Goal: Task Accomplishment & Management: Use online tool/utility

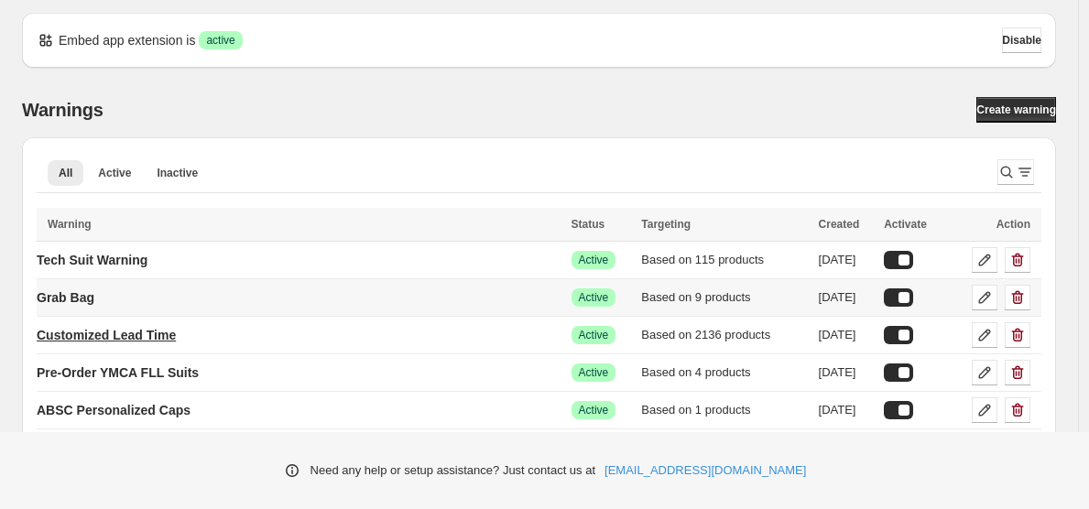
scroll to position [7, 0]
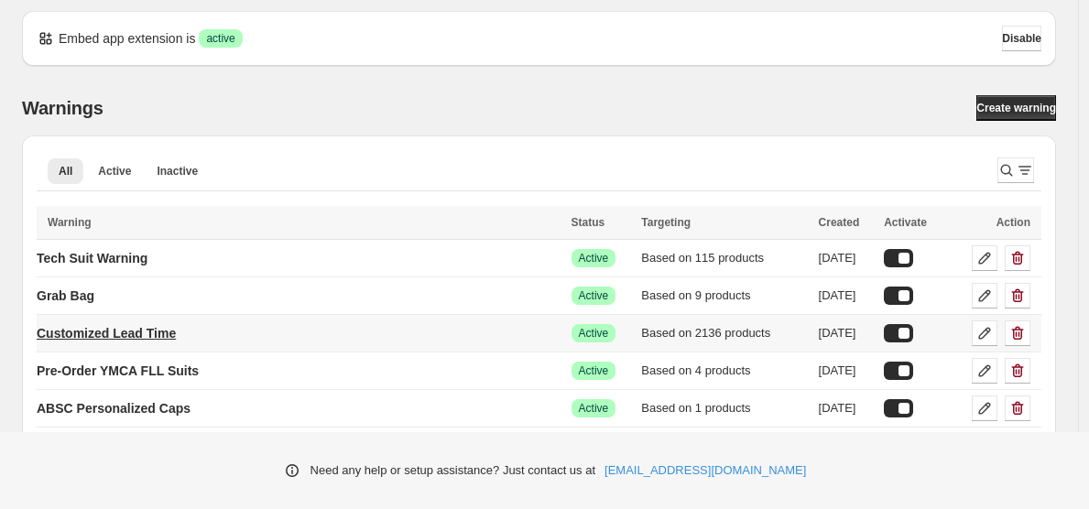
click at [137, 327] on p "Customized Lead Time" at bounding box center [106, 333] width 139 height 18
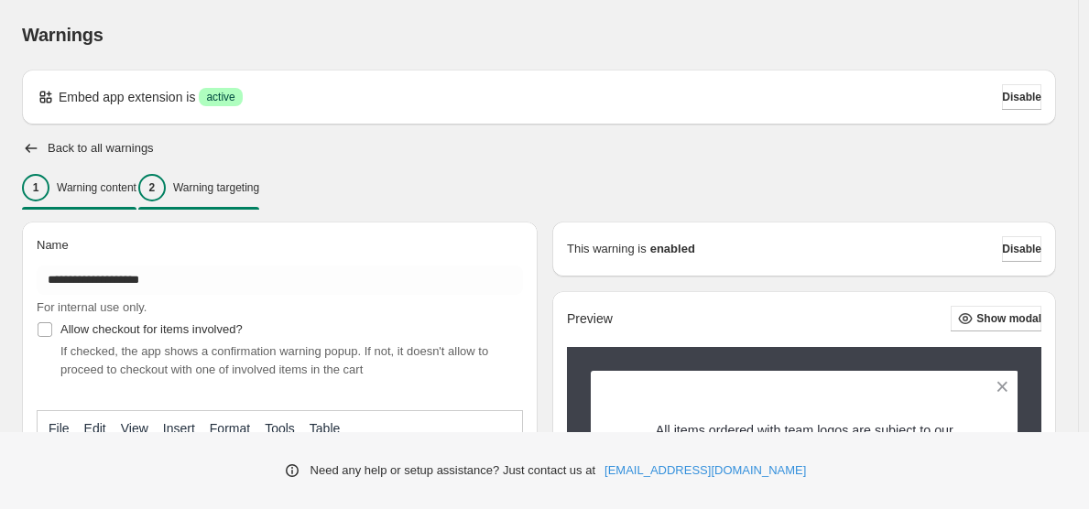
click at [253, 191] on p "Warning targeting" at bounding box center [216, 187] width 86 height 15
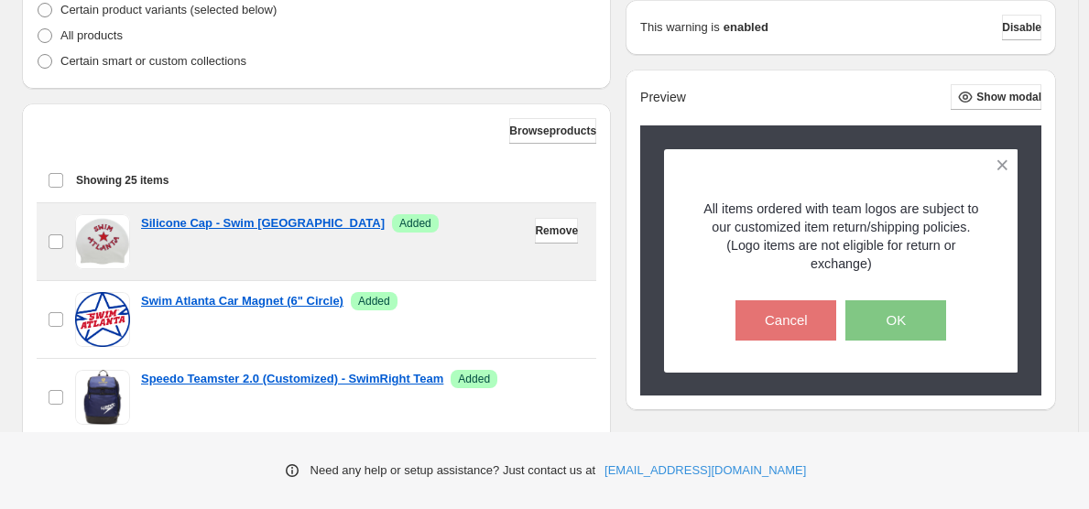
scroll to position [508, 0]
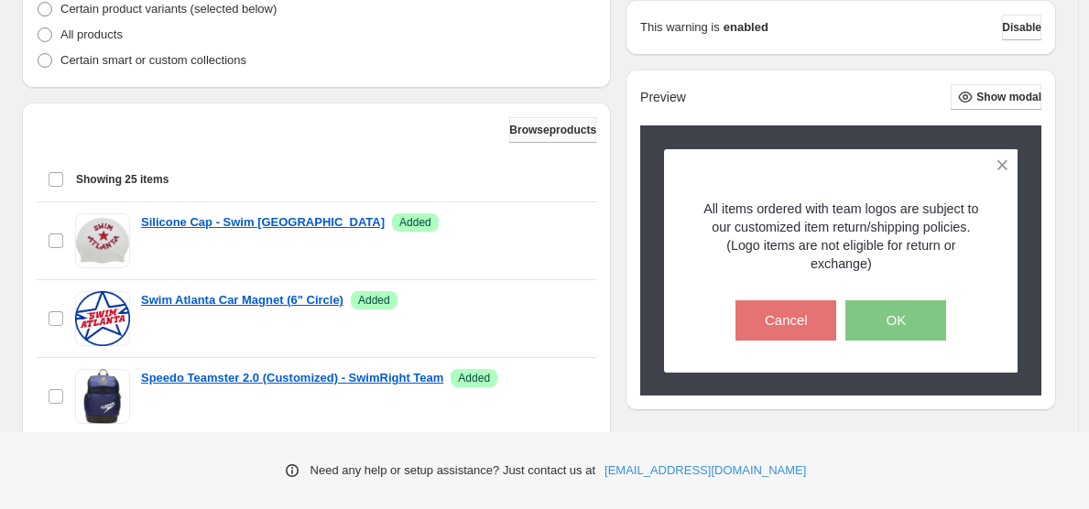
click at [509, 135] on span "Browse products" at bounding box center [552, 130] width 87 height 15
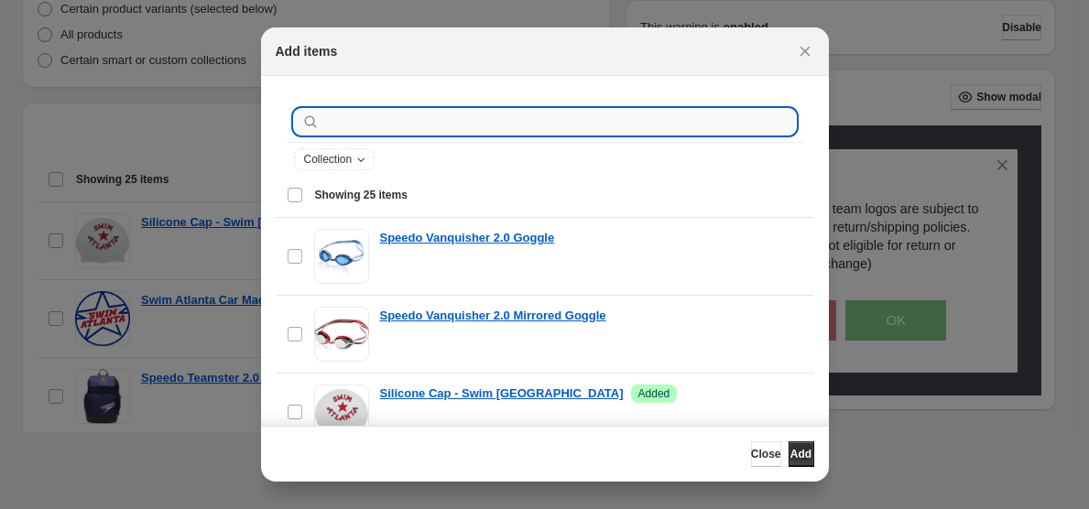
click at [351, 120] on input ":r23:" at bounding box center [559, 122] width 473 height 26
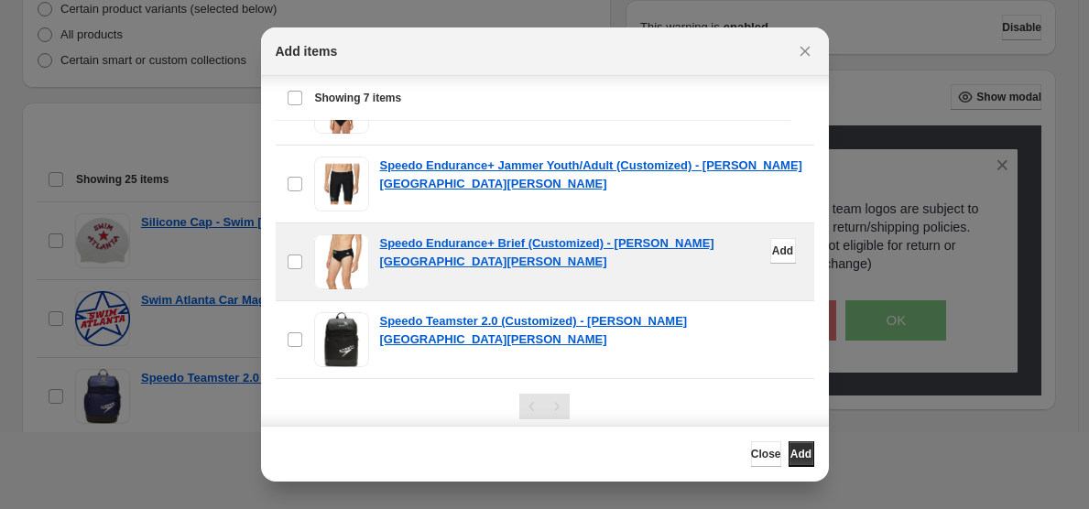
scroll to position [193, 0]
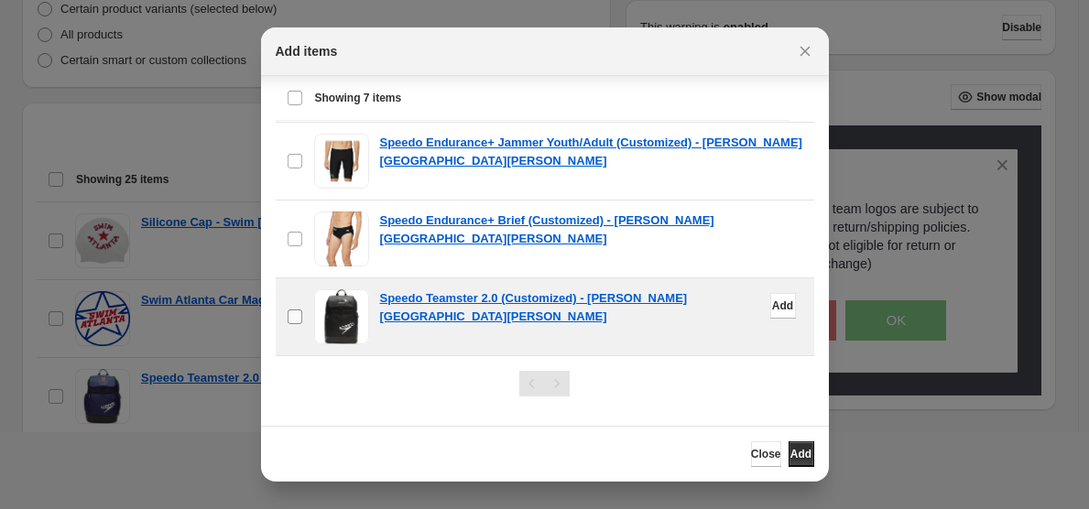
type input "**********"
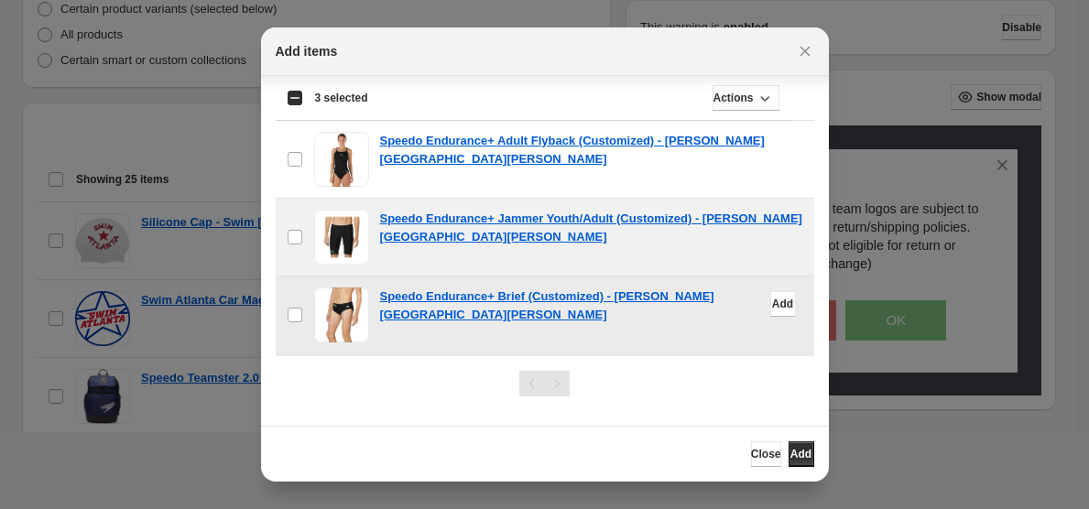
scroll to position [96, 0]
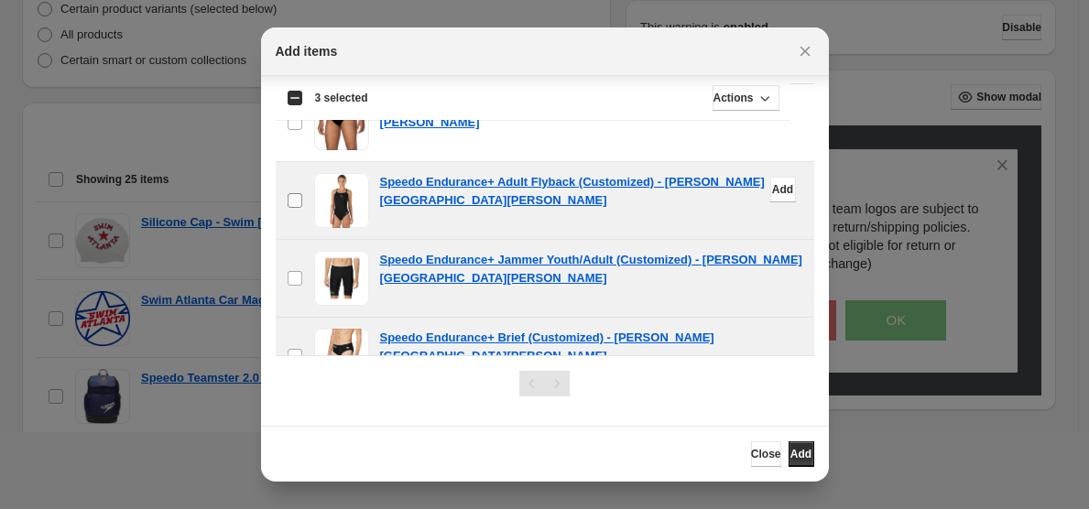
click at [304, 205] on label "checkbox" at bounding box center [295, 200] width 38 height 77
click at [789, 465] on button "Add" at bounding box center [802, 455] width 26 height 26
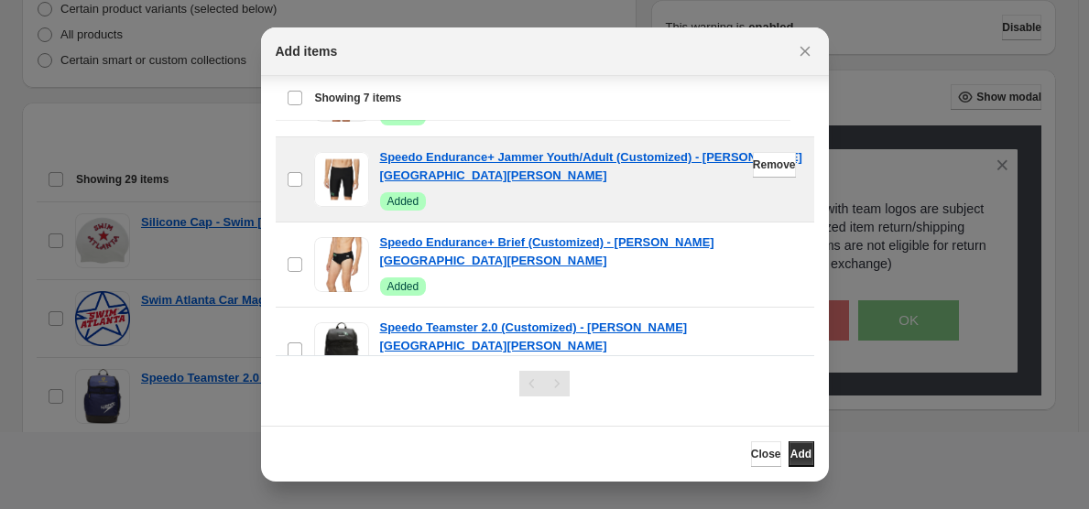
scroll to position [221, 0]
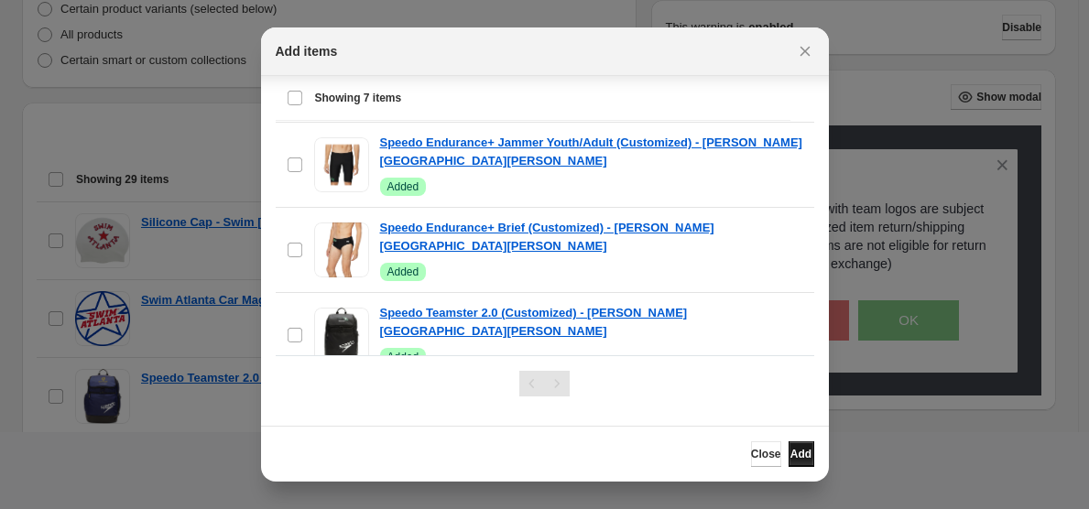
click at [806, 457] on button "Add" at bounding box center [802, 455] width 26 height 26
click at [751, 454] on span "Close" at bounding box center [766, 454] width 30 height 15
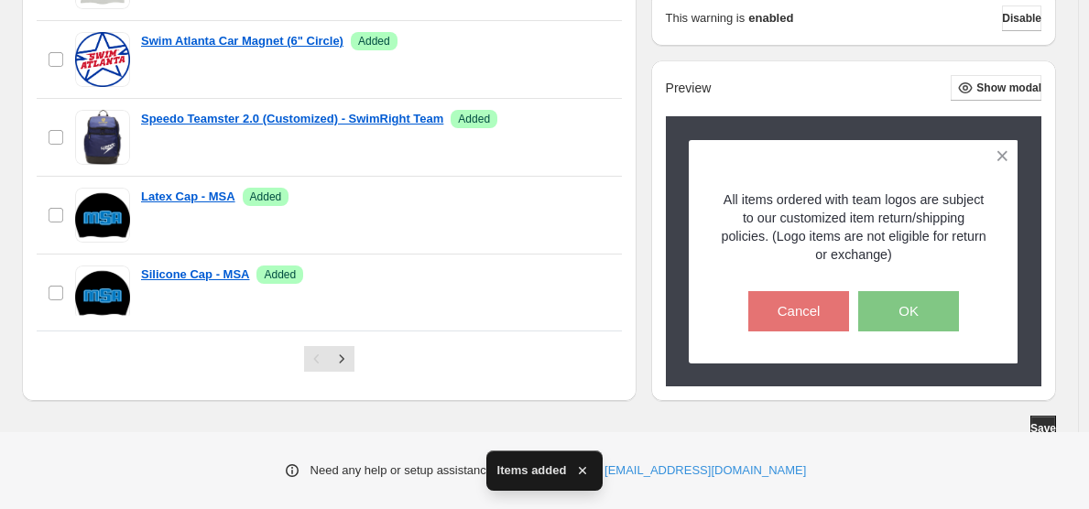
scroll to position [777, 0]
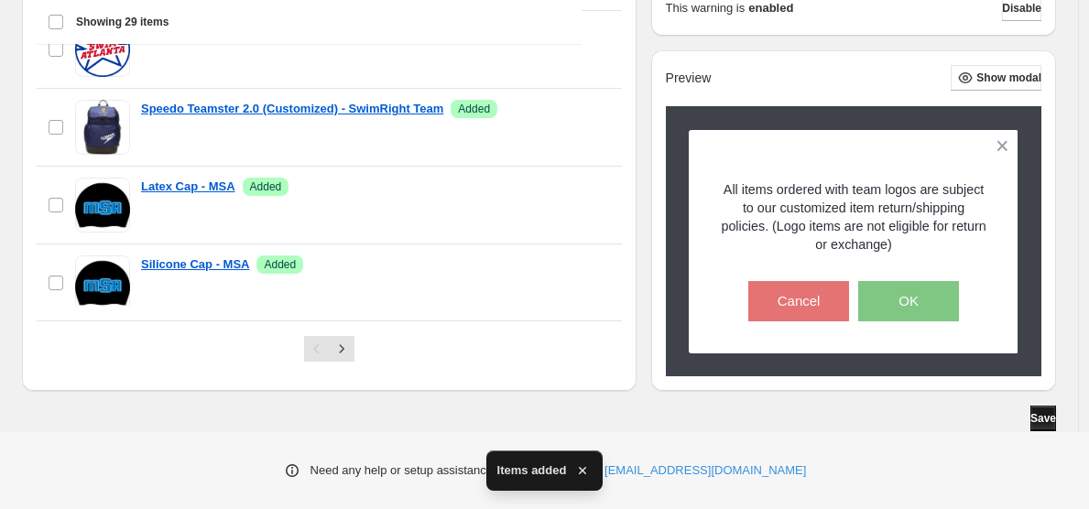
click at [1049, 417] on span "Save" at bounding box center [1044, 418] width 26 height 15
